Goal: Information Seeking & Learning: Find contact information

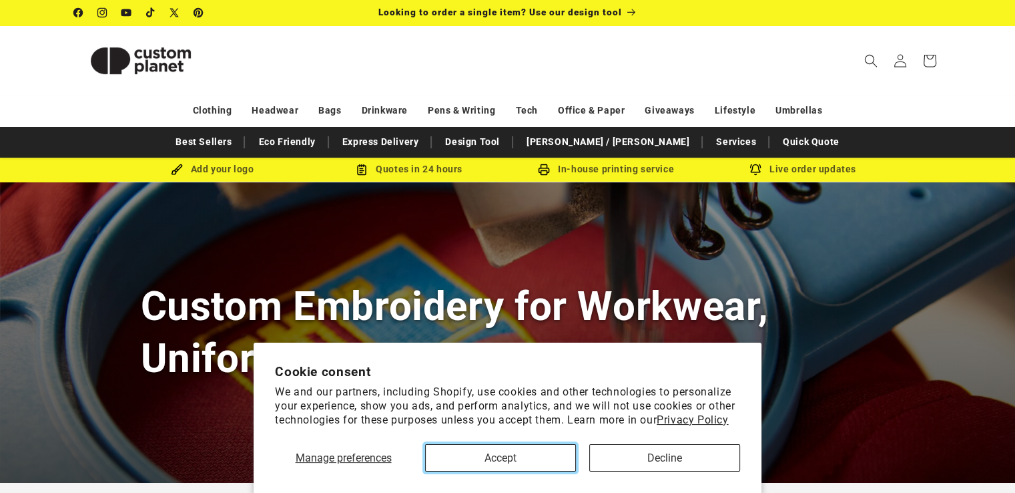
click at [496, 455] on button "Accept" at bounding box center [500, 457] width 151 height 27
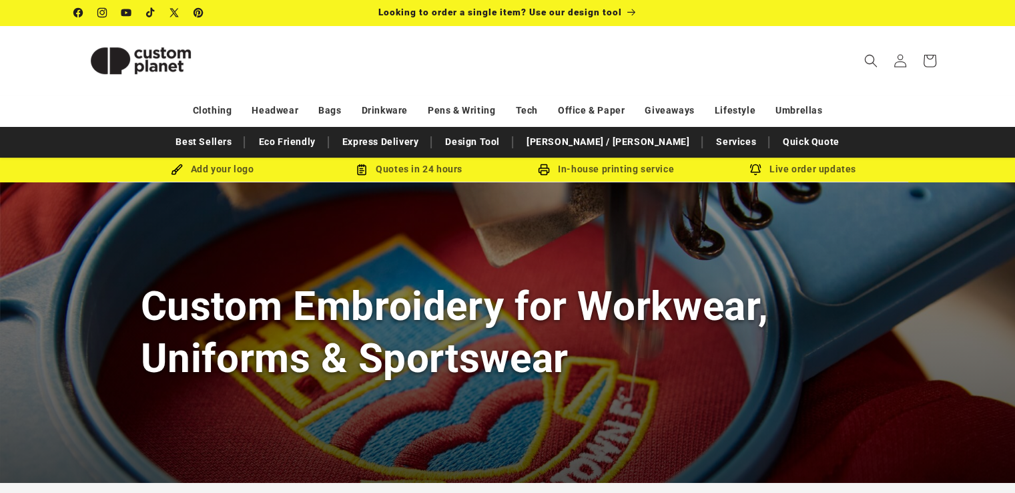
drag, startPoint x: 770, startPoint y: 296, endPoint x: 696, endPoint y: 305, distance: 74.6
click at [768, 297] on div "Custom Embroidery for Workwear, Uniforms & Sportswear" at bounding box center [507, 332] width 1015 height 300
click at [104, 237] on div "Custom Embroidery for Workwear, Uniforms & Sportswear" at bounding box center [507, 332] width 1015 height 300
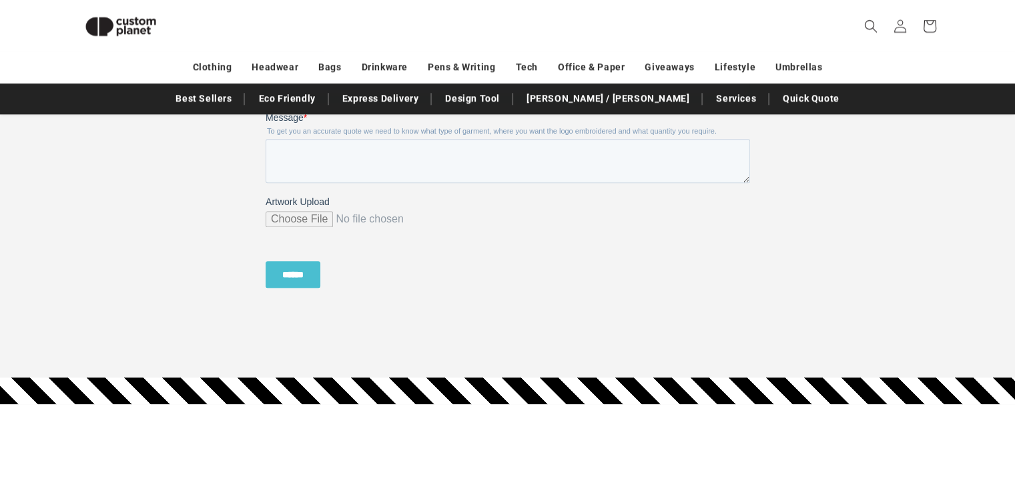
scroll to position [1589, 0]
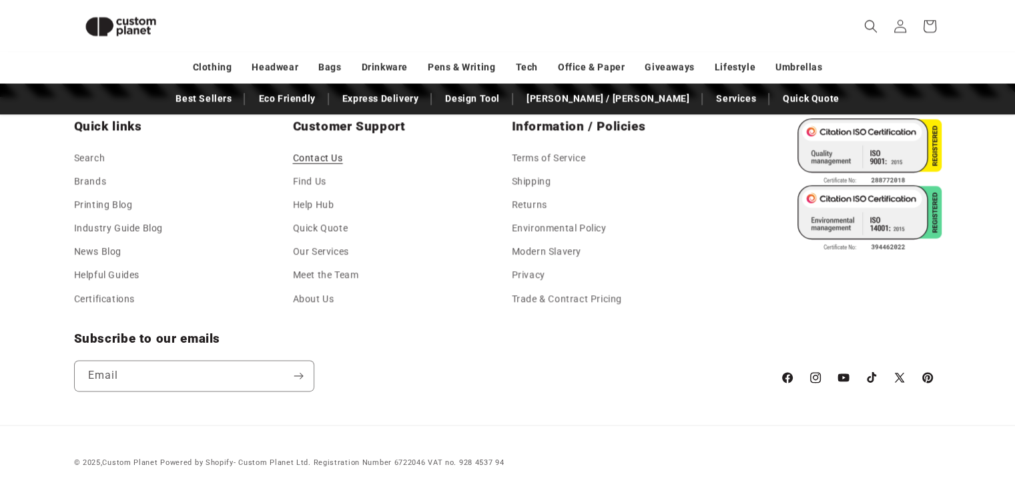
click at [313, 160] on link "Contact Us" at bounding box center [318, 160] width 50 height 20
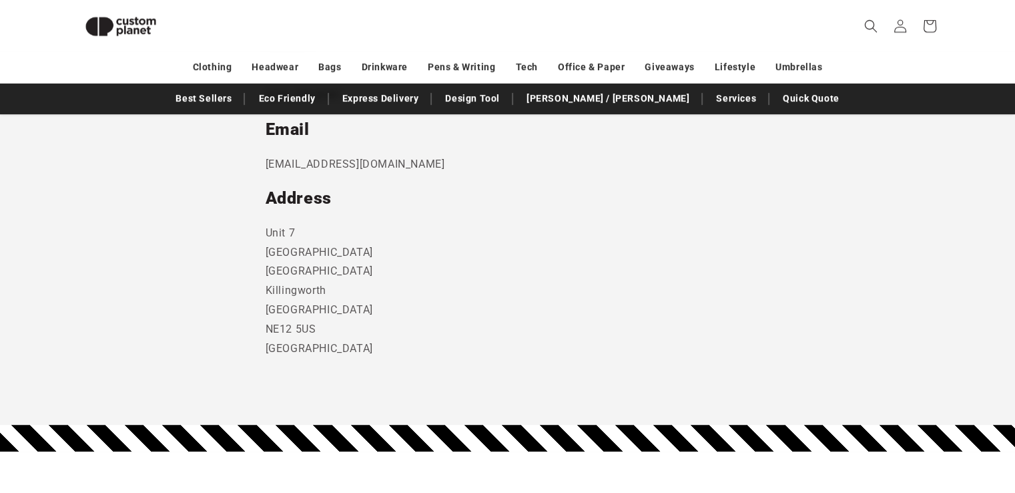
scroll to position [780, 0]
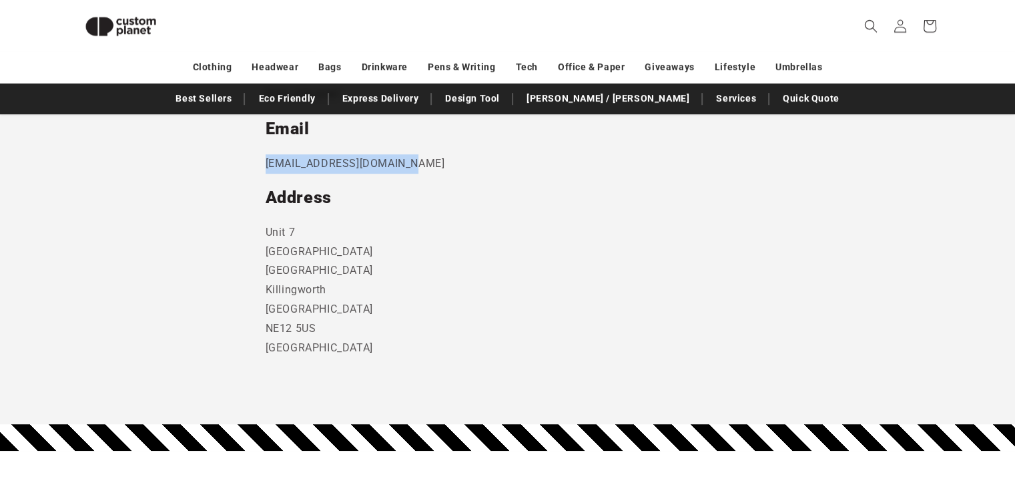
drag, startPoint x: 430, startPoint y: 168, endPoint x: 262, endPoint y: 165, distance: 168.9
click at [262, 165] on section "Send us a message and someone will get back to you within 24 hours. Phone 0191 …" at bounding box center [507, 55] width 1015 height 740
copy p "sales@customplanet.co.uk"
